Goal: Find specific page/section: Find specific page/section

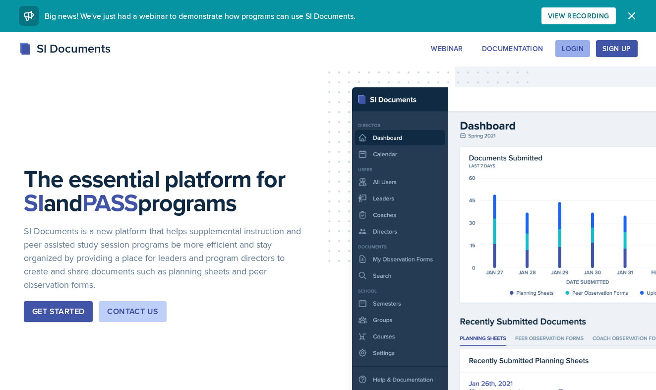
click at [578, 48] on div "Login" at bounding box center [573, 49] width 22 height 8
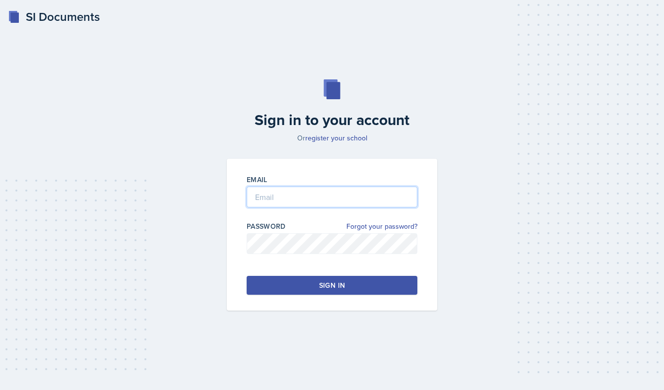
type input "[PERSON_NAME][EMAIL_ADDRESS][PERSON_NAME][DOMAIN_NAME]"
click at [328, 284] on div "Sign in" at bounding box center [332, 285] width 26 height 10
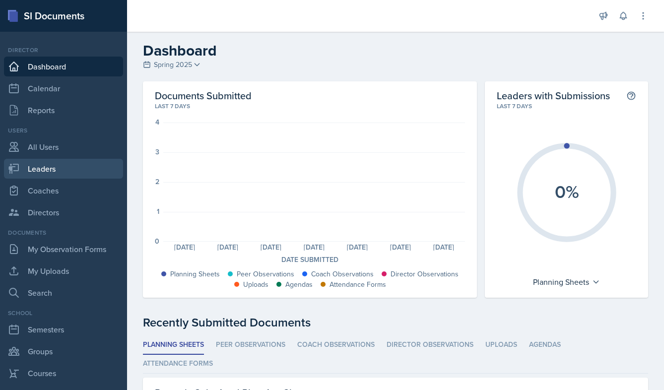
click at [56, 169] on link "Leaders" at bounding box center [63, 169] width 119 height 20
select select "986fdc3e-2246-4ffd-9cb8-78666de4ebed"
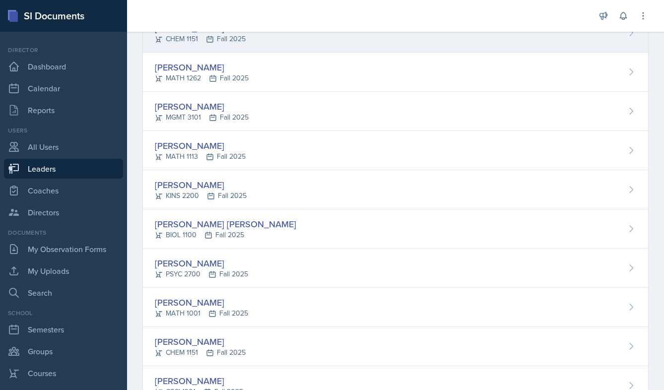
scroll to position [198, 0]
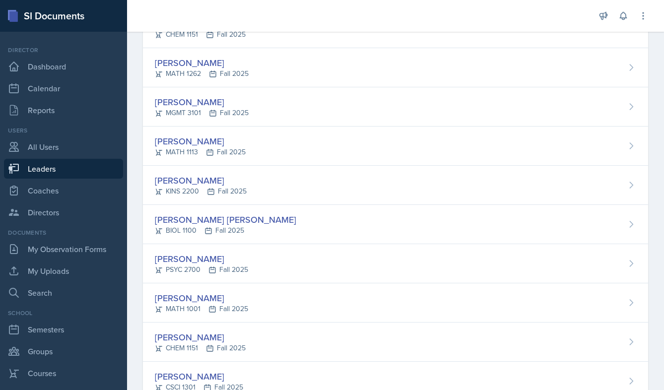
click at [183, 185] on div "[PERSON_NAME]" at bounding box center [201, 180] width 92 height 13
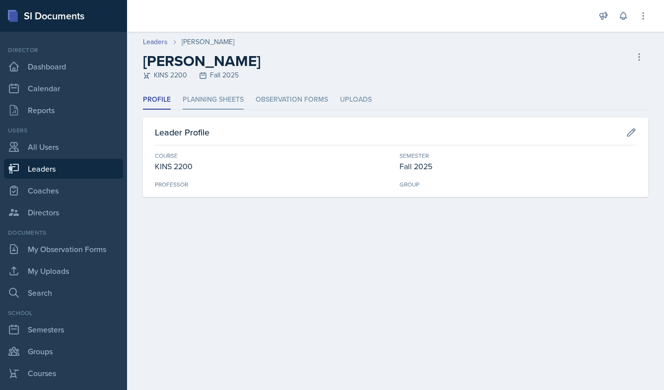
click at [230, 100] on li "Planning Sheets" at bounding box center [213, 99] width 61 height 19
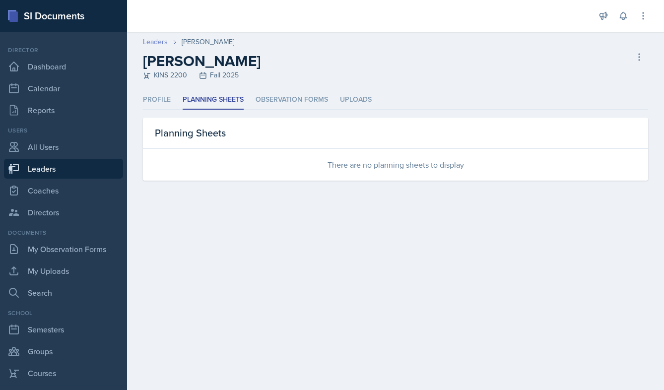
click at [155, 40] on link "Leaders" at bounding box center [155, 42] width 25 height 10
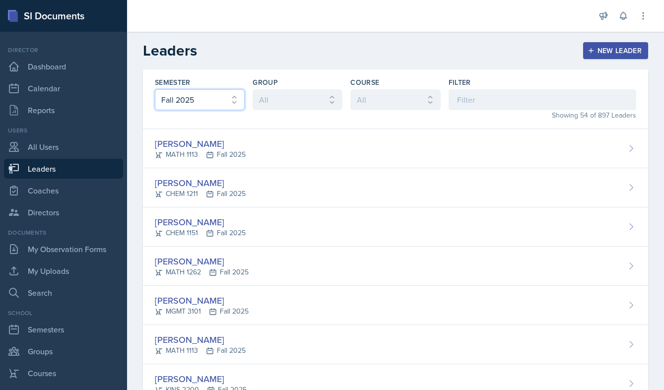
click at [236, 99] on select "All Fall 2025 Spring 2025 Fall 2024 Spring 2024 Fall 2023 Spring 2023 Fall 2022…" at bounding box center [200, 99] width 90 height 21
select select "838c426c-7ba8-4b05-94c8-22f19dd4c5cc"
click at [155, 89] on select "All Fall 2025 Spring 2025 Fall 2024 Spring 2024 Fall 2023 Spring 2023 Fall 2022…" at bounding box center [200, 99] width 90 height 21
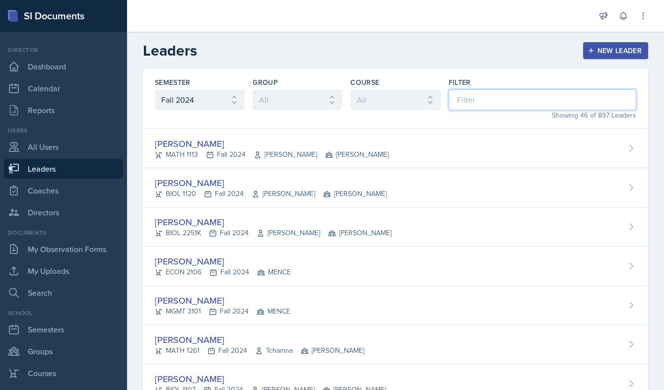
click at [486, 94] on input at bounding box center [543, 99] width 188 height 21
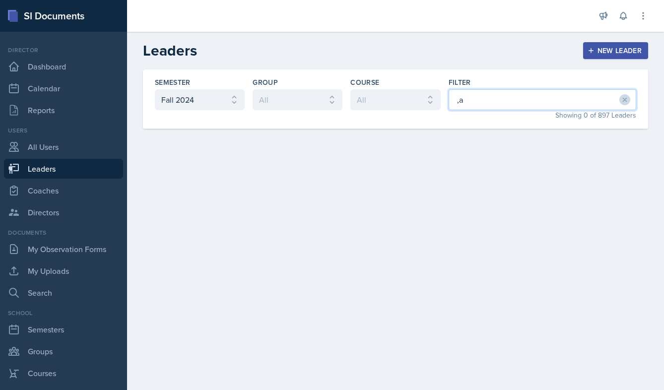
type input ","
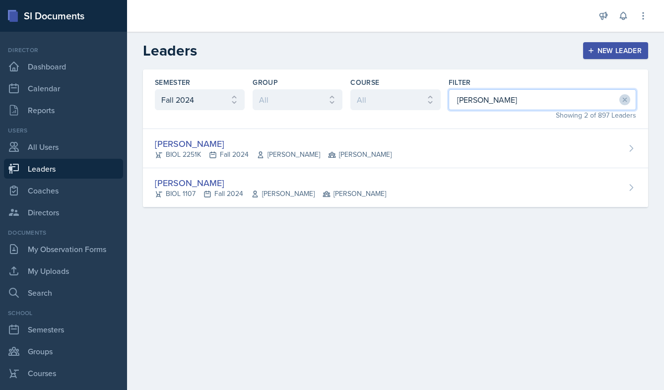
type input "[PERSON_NAME]"
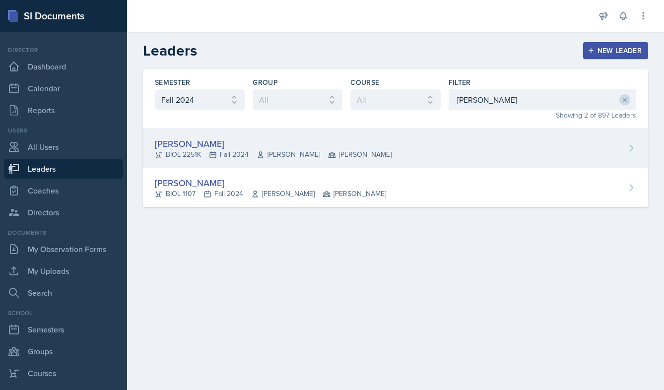
click at [195, 144] on div "[PERSON_NAME]" at bounding box center [273, 143] width 237 height 13
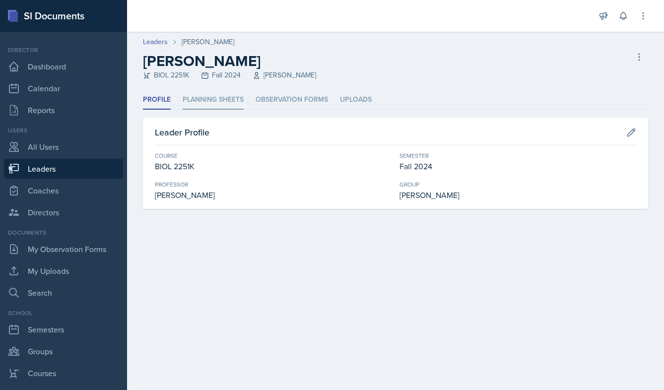
click at [211, 99] on li "Planning Sheets" at bounding box center [213, 99] width 61 height 19
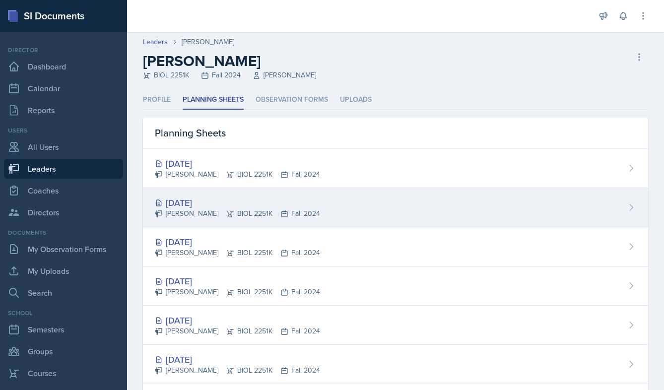
click at [200, 202] on div "[DATE]" at bounding box center [237, 202] width 165 height 13
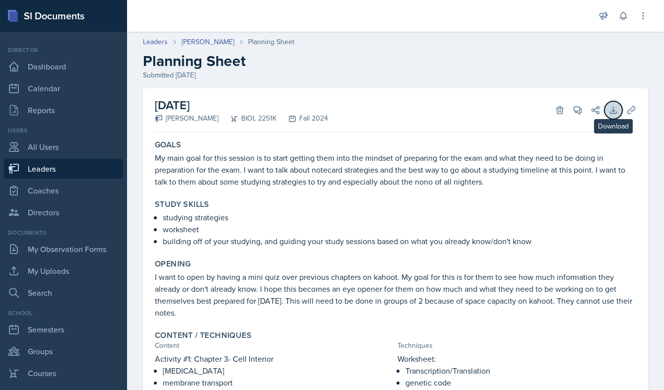
click at [610, 112] on icon at bounding box center [613, 110] width 6 height 6
